Goal: Information Seeking & Learning: Learn about a topic

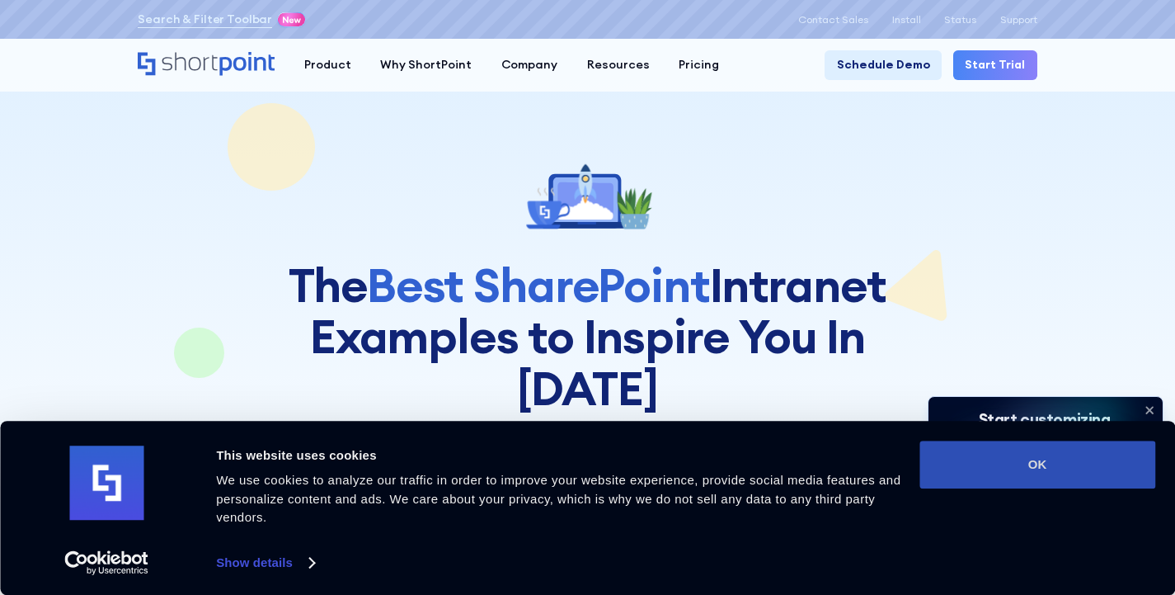
click at [1056, 466] on button "OK" at bounding box center [1037, 464] width 236 height 48
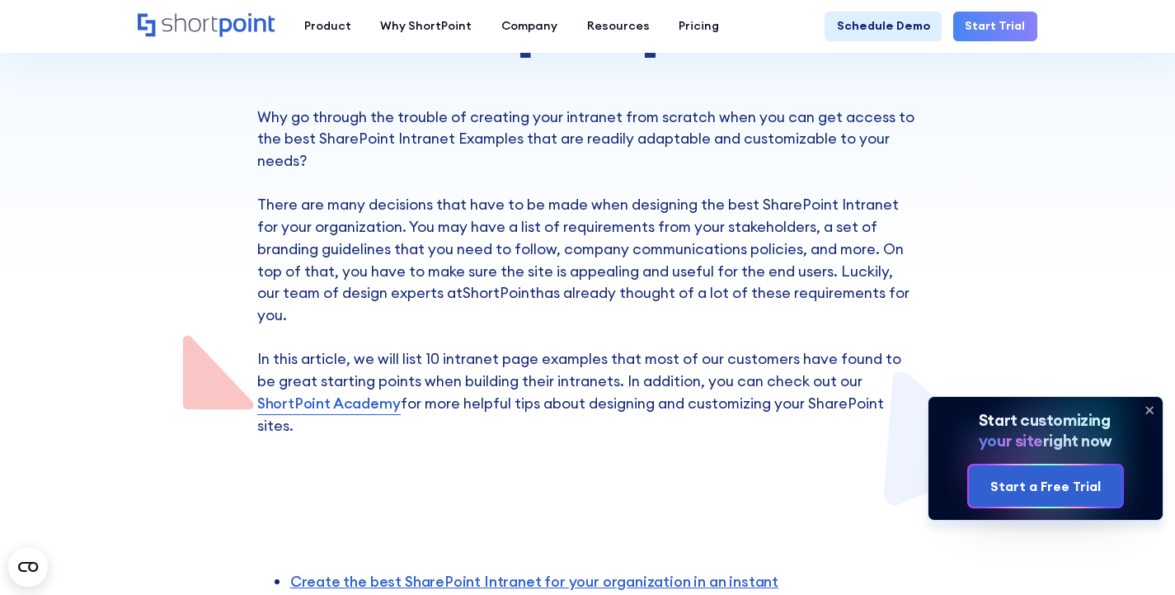
scroll to position [552, 0]
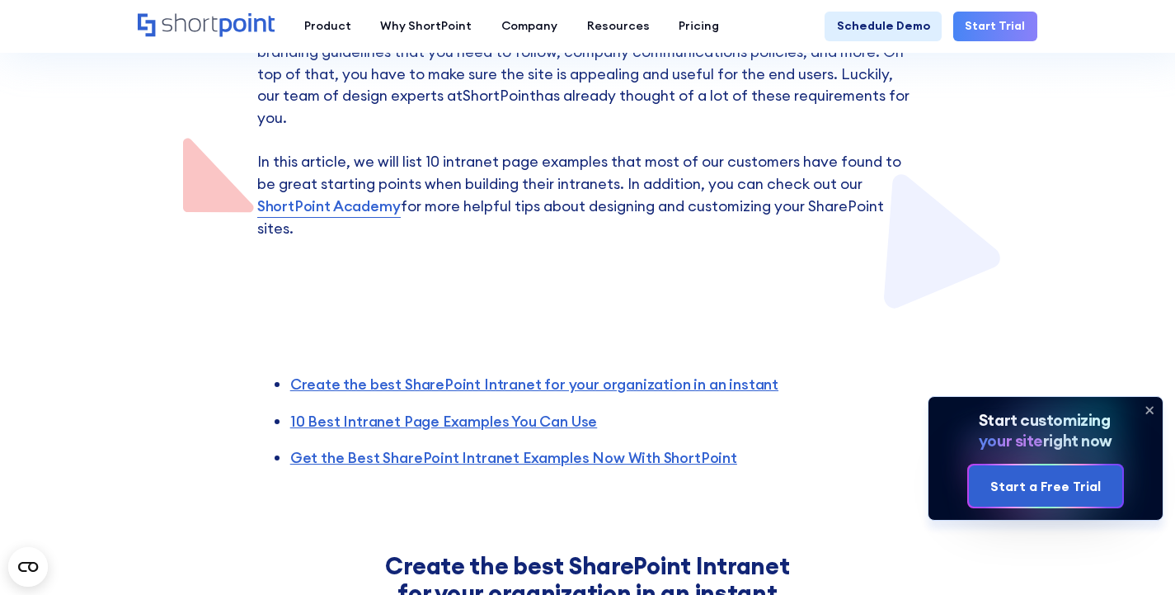
click at [1154, 403] on icon at bounding box center [1149, 410] width 26 height 26
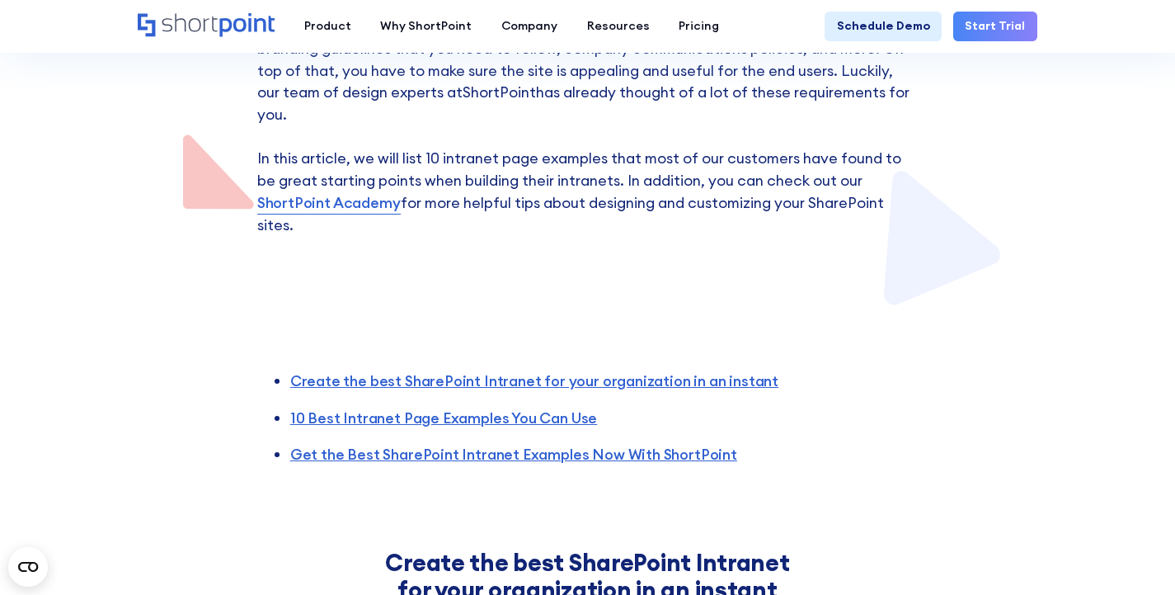
scroll to position [761, 0]
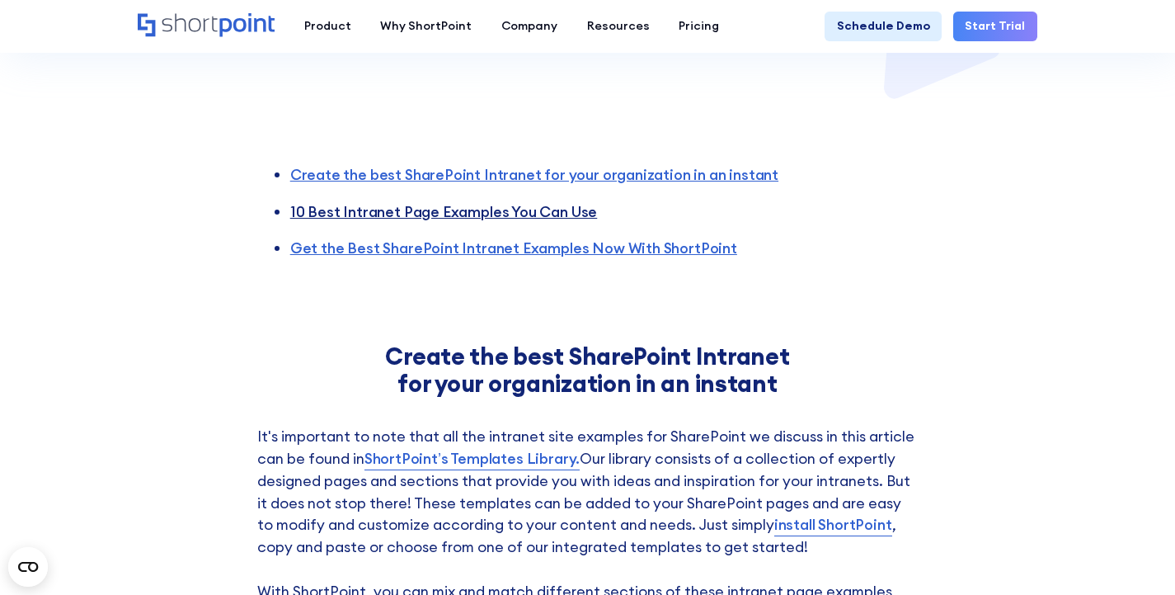
click at [533, 202] on link "10 Best Intranet Page Examples You Can Use" at bounding box center [444, 211] width 308 height 19
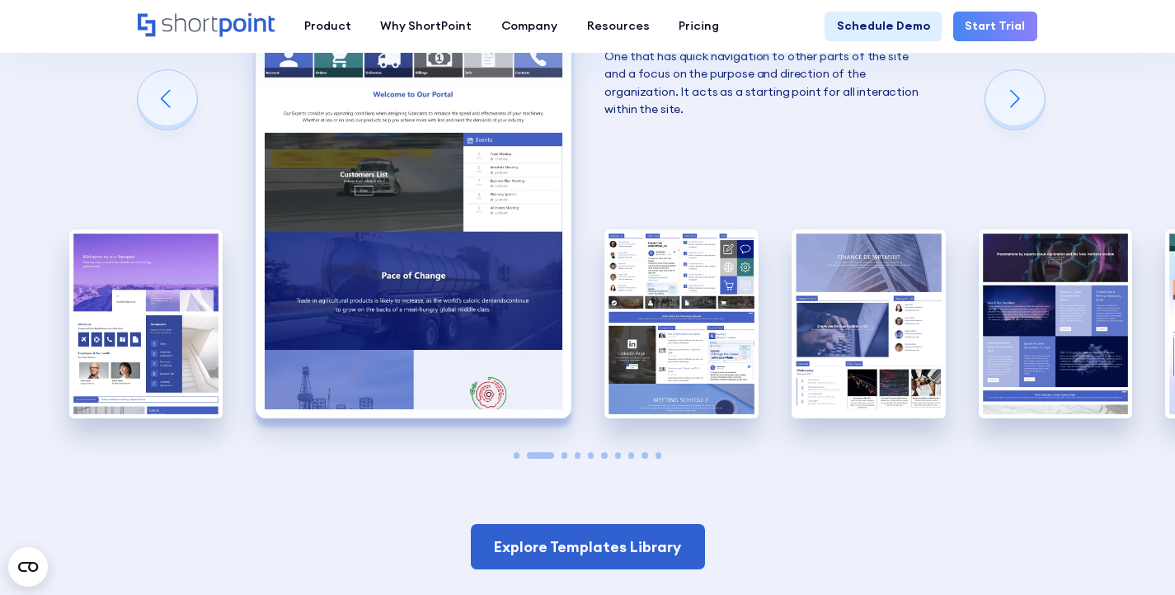
scroll to position [2262, 0]
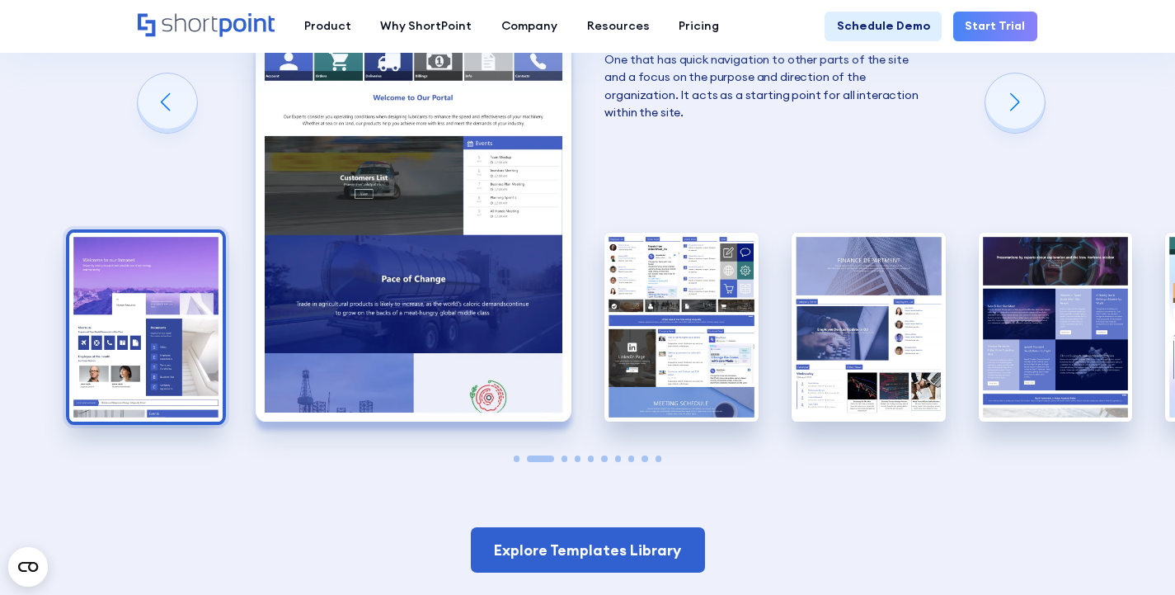
click at [178, 290] on img "1 / 10" at bounding box center [146, 327] width 154 height 189
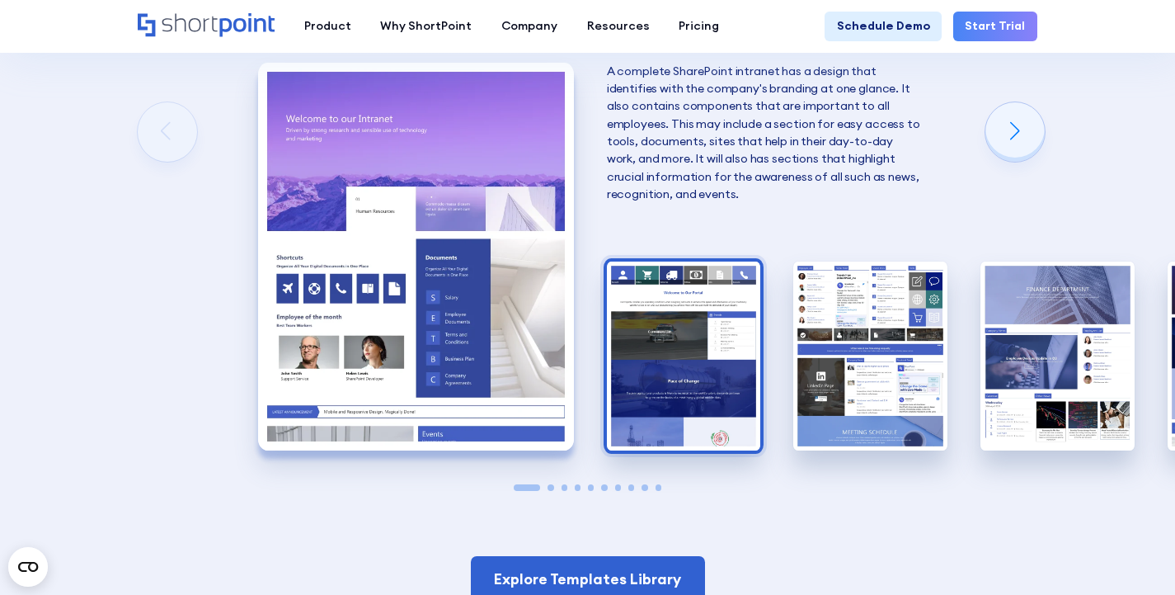
scroll to position [2136, 0]
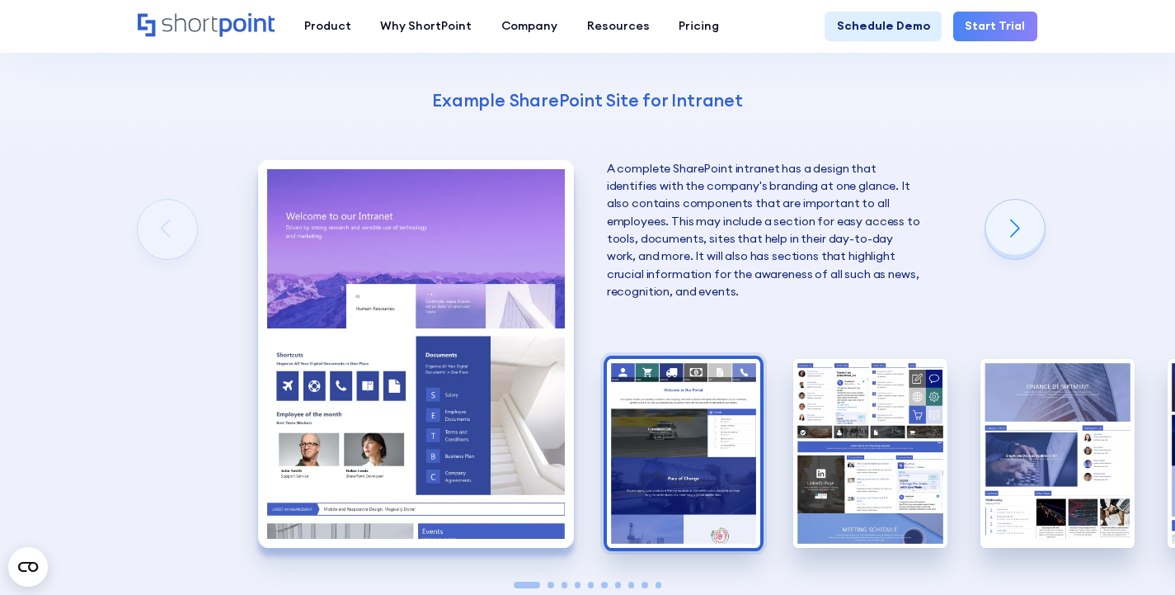
click at [695, 424] on img "2 / 10" at bounding box center [684, 453] width 154 height 189
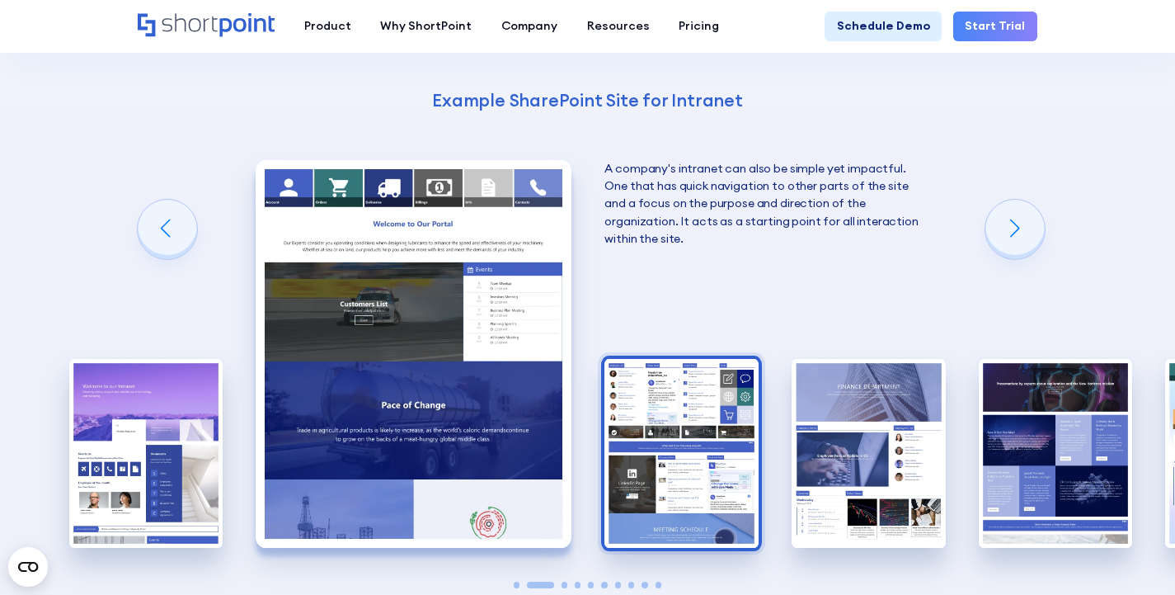
click at [692, 393] on img "3 / 10" at bounding box center [681, 453] width 154 height 189
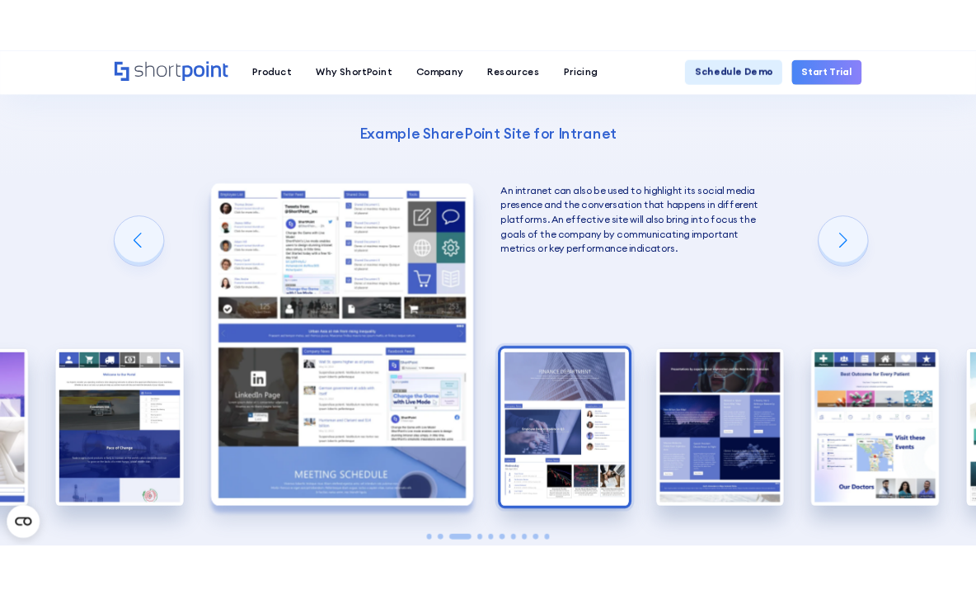
scroll to position [2139, 0]
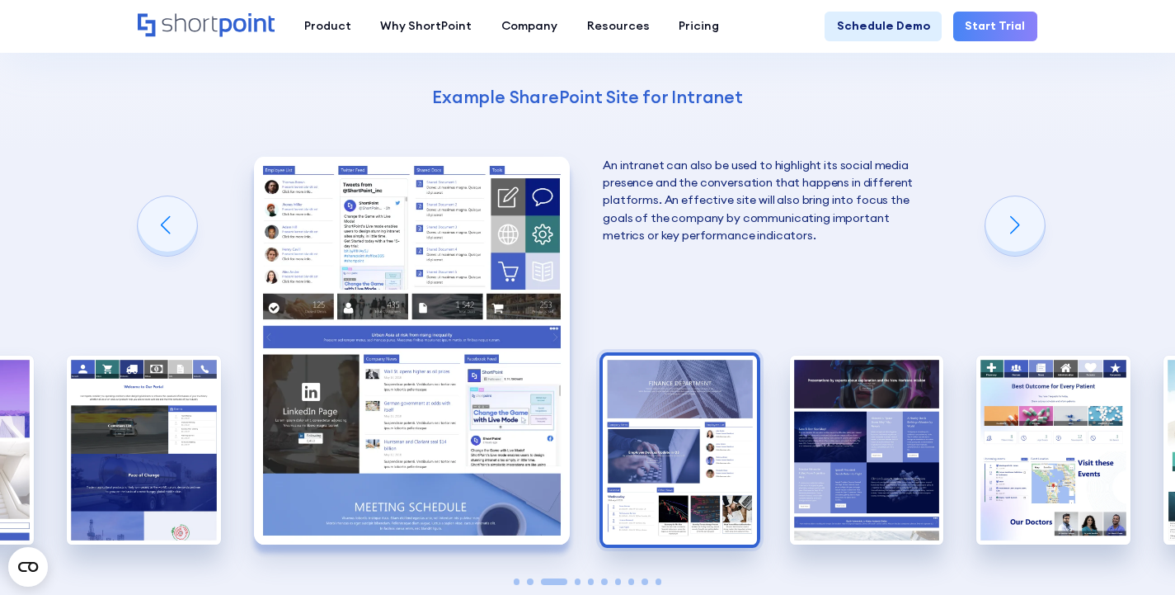
click at [743, 422] on img "4 / 10" at bounding box center [680, 449] width 154 height 189
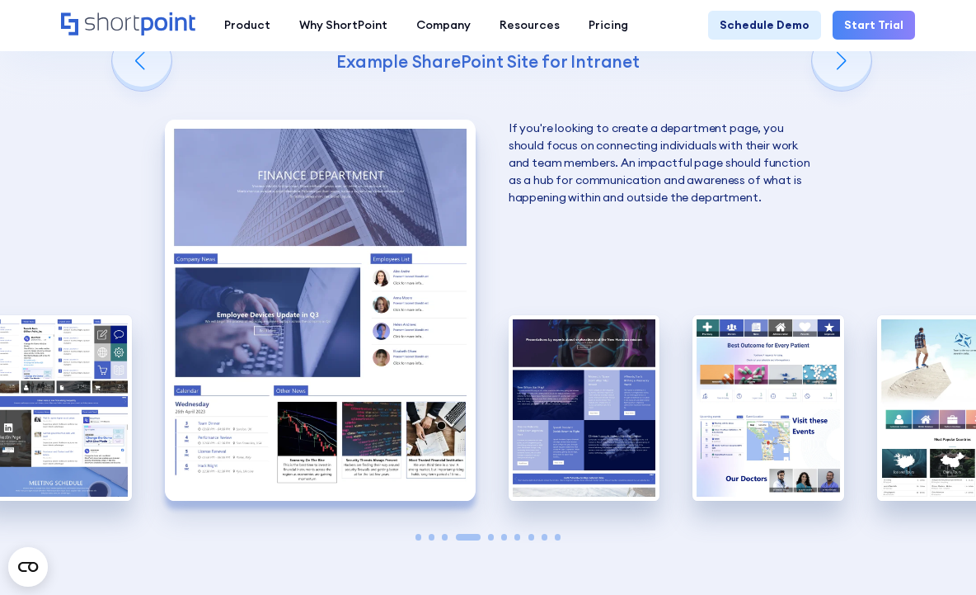
scroll to position [2142, 0]
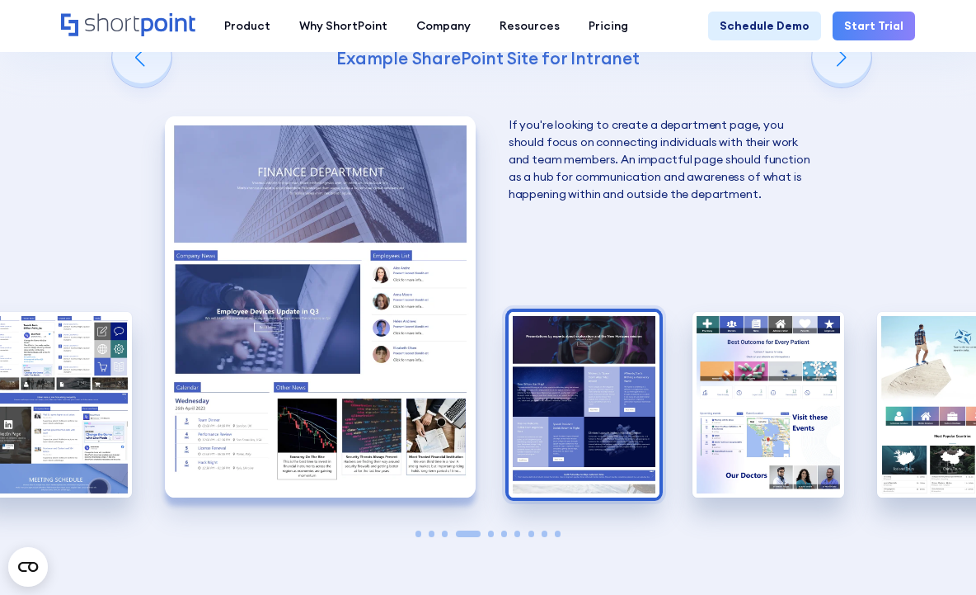
click at [604, 351] on img "5 / 10" at bounding box center [584, 405] width 151 height 186
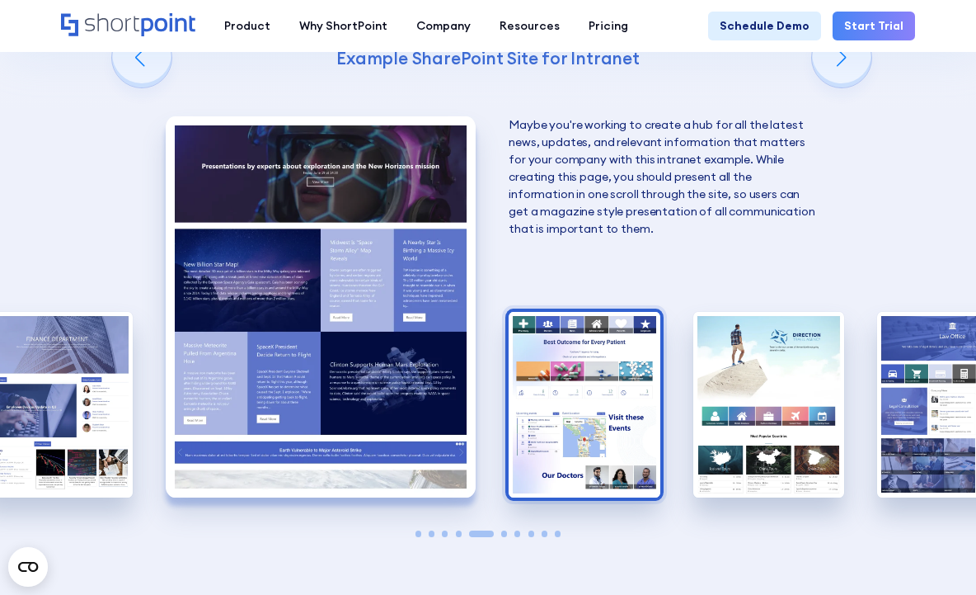
click at [650, 360] on img "6 / 10" at bounding box center [584, 405] width 151 height 186
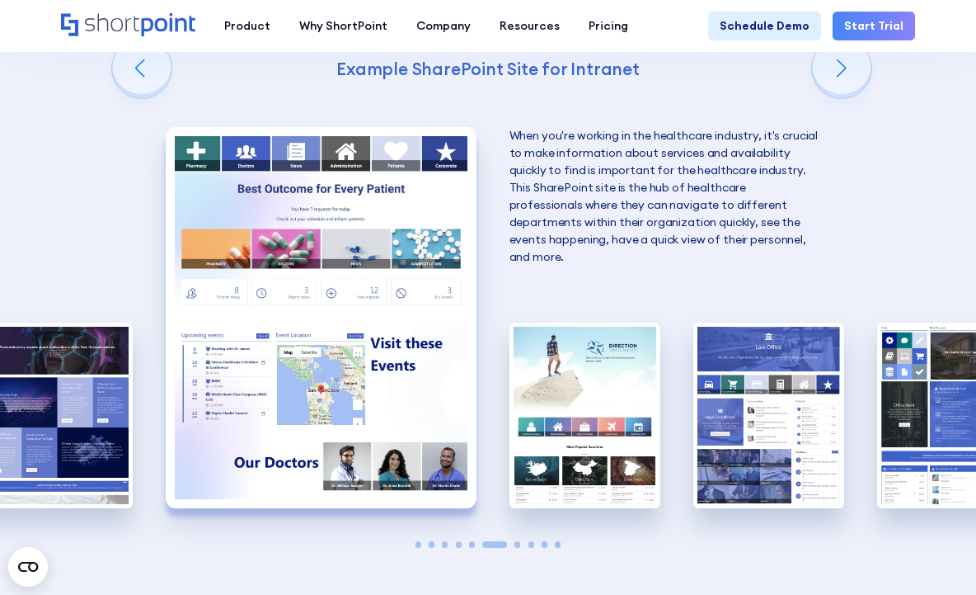
scroll to position [2110, 0]
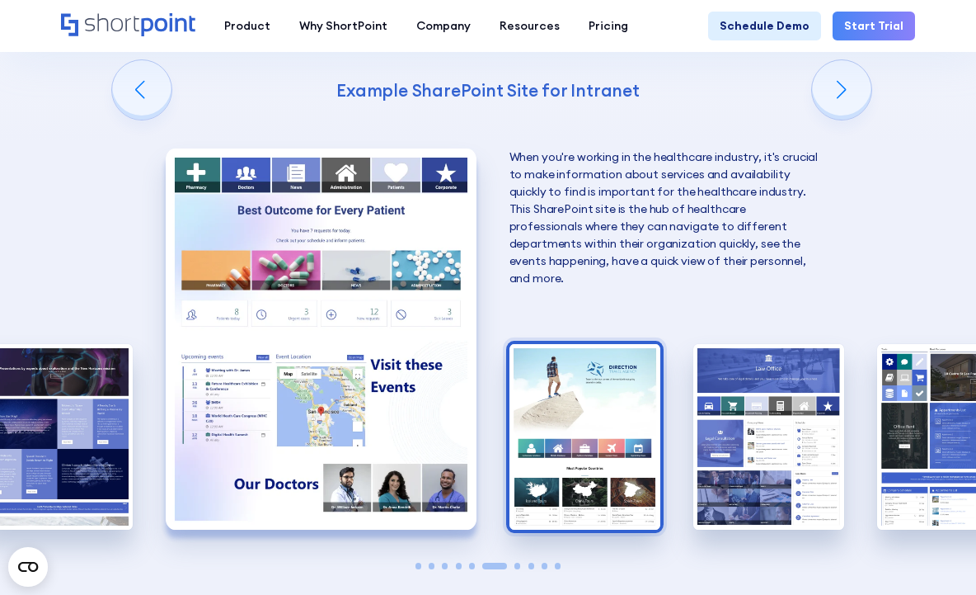
click at [634, 344] on img "7 / 10" at bounding box center [585, 437] width 151 height 186
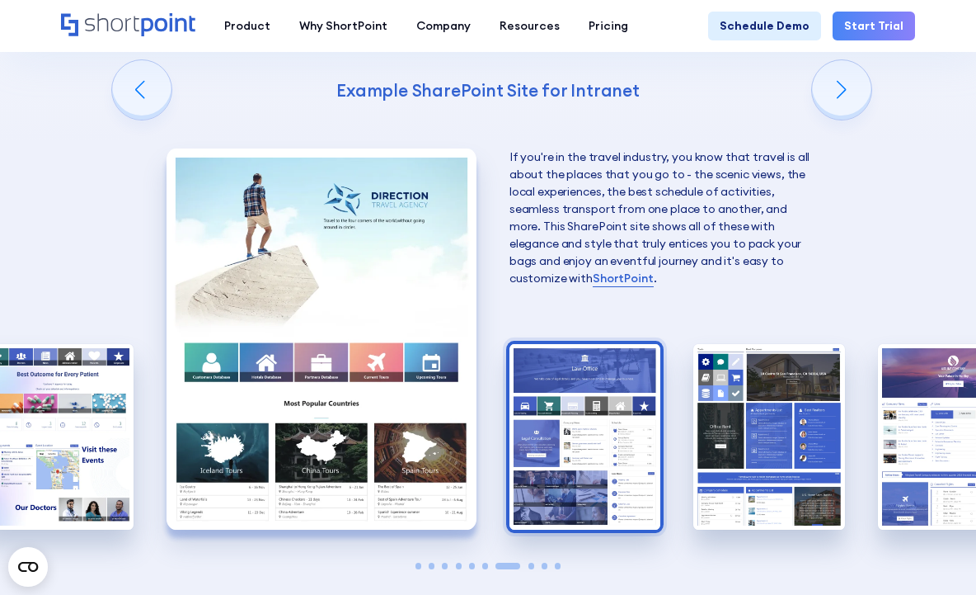
click at [617, 344] on img "8 / 10" at bounding box center [585, 437] width 151 height 186
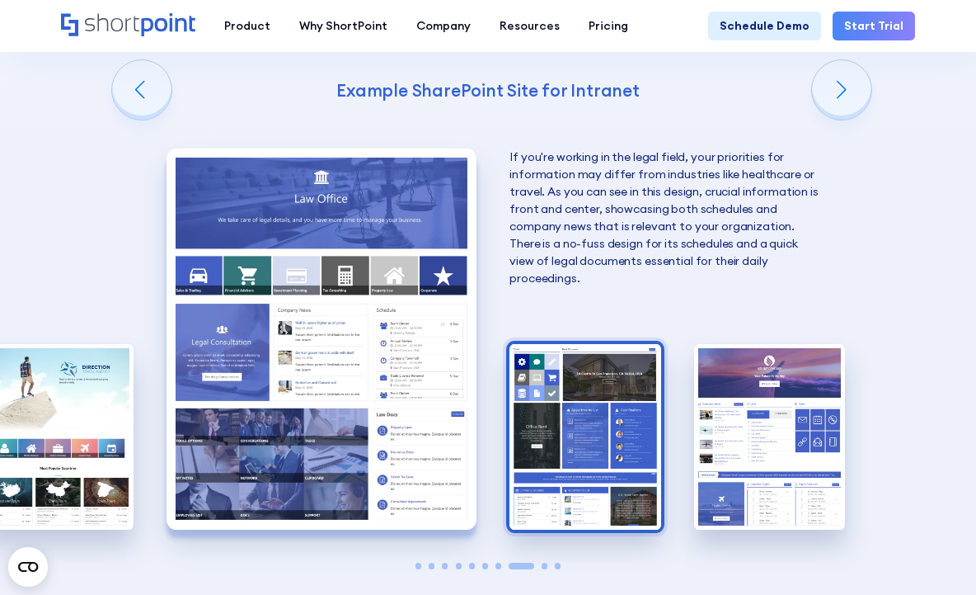
click at [595, 347] on img "9 / 10" at bounding box center [585, 437] width 151 height 186
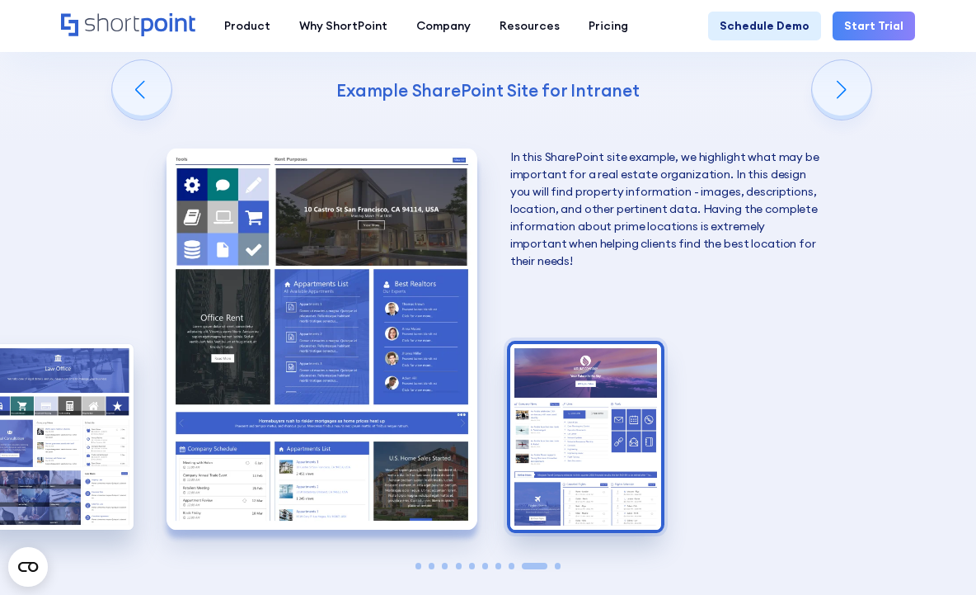
click at [609, 355] on img "10 / 10" at bounding box center [585, 437] width 151 height 186
